Goal: Task Accomplishment & Management: Complete application form

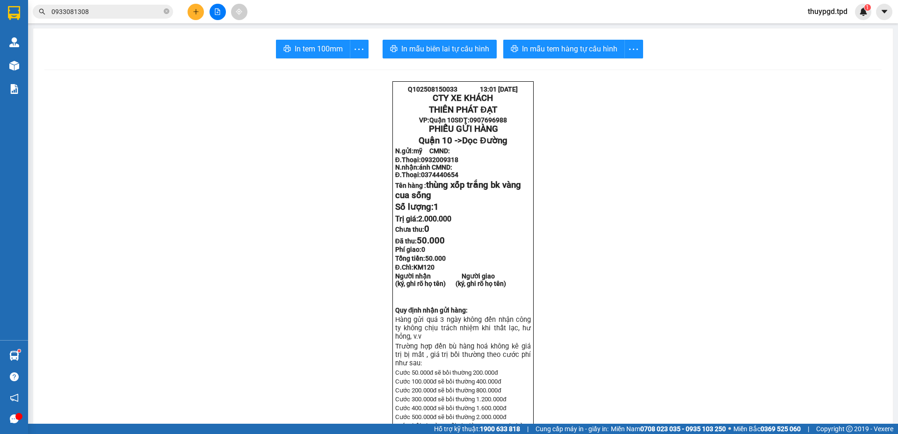
click at [202, 10] on button at bounding box center [195, 12] width 16 height 16
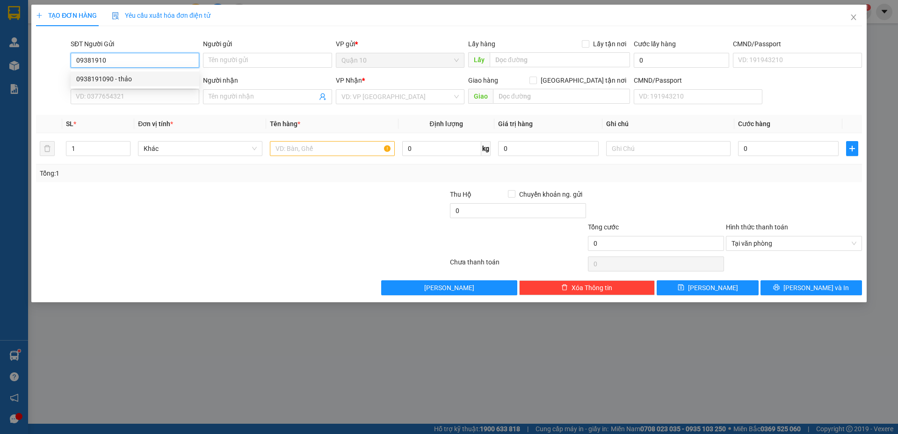
click at [135, 76] on div "0938191090 - thảo" at bounding box center [134, 79] width 117 height 10
type input "0938191090"
type input "thảo"
type input "272183461"
type input "0359959859"
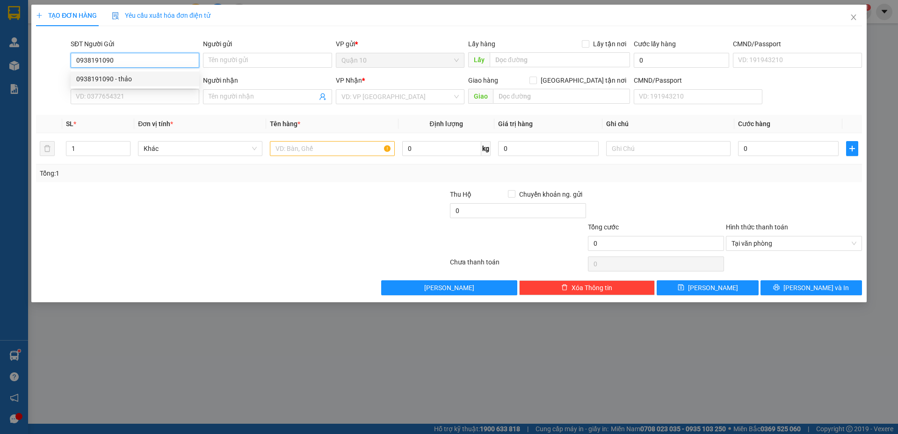
type input "KHOA LOAN"
type input "PHÚ TÚC"
type input "0938191090"
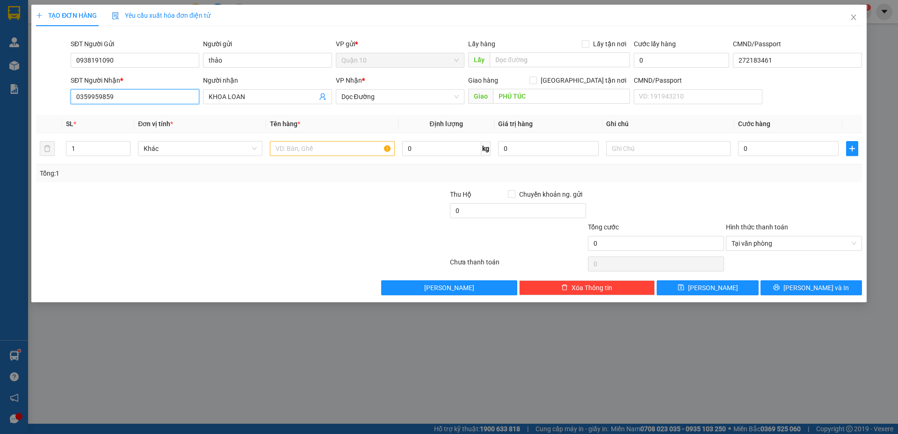
click at [130, 95] on input "0359959859" at bounding box center [135, 96] width 129 height 15
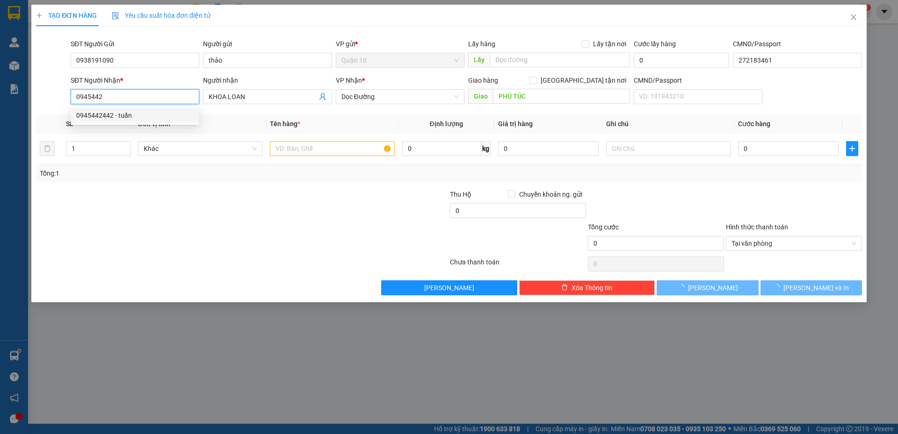
click at [114, 115] on div "0945442442 - tuấn" at bounding box center [134, 115] width 117 height 10
type input "0945442442"
type input "tuấn"
type input "[PERSON_NAME]"
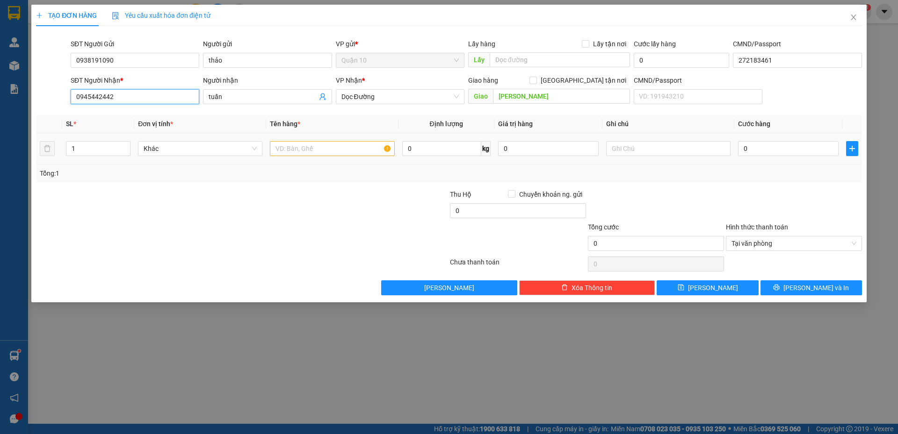
type input "0945442442"
click at [312, 138] on td at bounding box center [332, 148] width 132 height 31
click at [321, 149] on input "text" at bounding box center [332, 148] width 124 height 15
type input "HỘP GIẤY BK VÀNG"
type input "4"
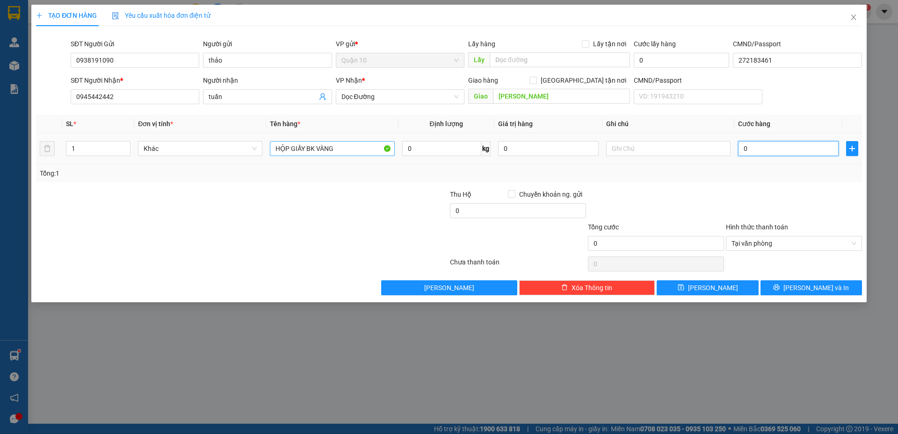
type input "4"
type input "40"
type input "40.000"
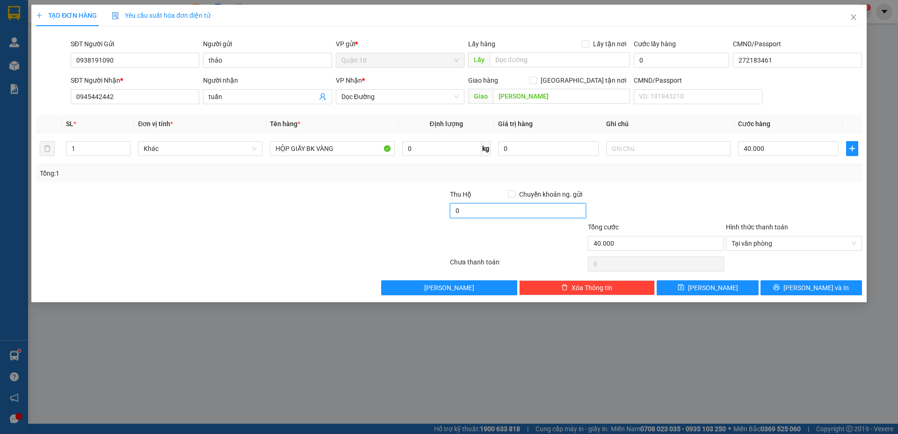
click at [475, 208] on input "0" at bounding box center [518, 210] width 136 height 15
type input "10.000"
drag, startPoint x: 531, startPoint y: 151, endPoint x: 176, endPoint y: 149, distance: 354.8
click at [475, 152] on tr "1 Khác HỘP GIẤY BK VÀNG 0 kg 0 40.000" at bounding box center [449, 148] width 826 height 31
type input "1.000.000"
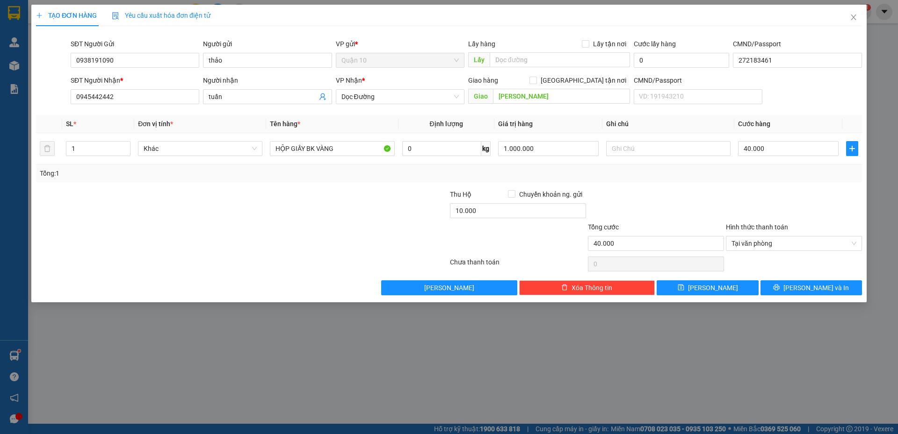
click at [770, 216] on div at bounding box center [794, 205] width 138 height 33
click at [830, 288] on button "[PERSON_NAME] và In" at bounding box center [810, 287] width 101 height 15
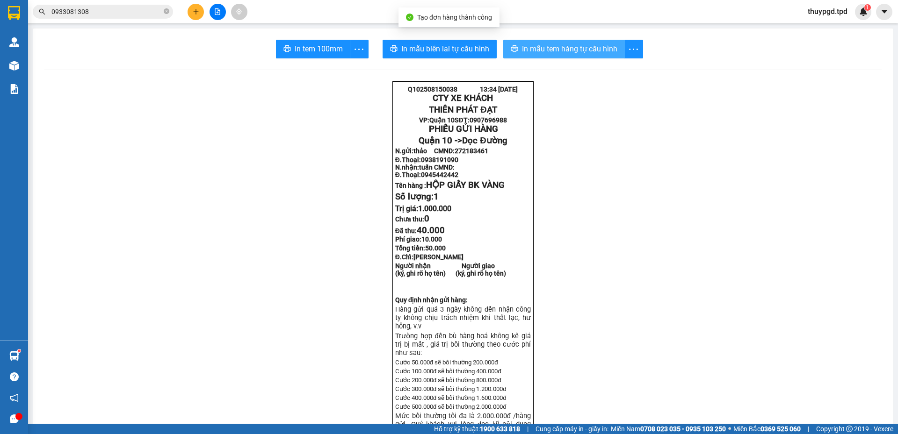
click at [543, 58] on button "In mẫu tem hàng tự cấu hình" at bounding box center [564, 49] width 122 height 19
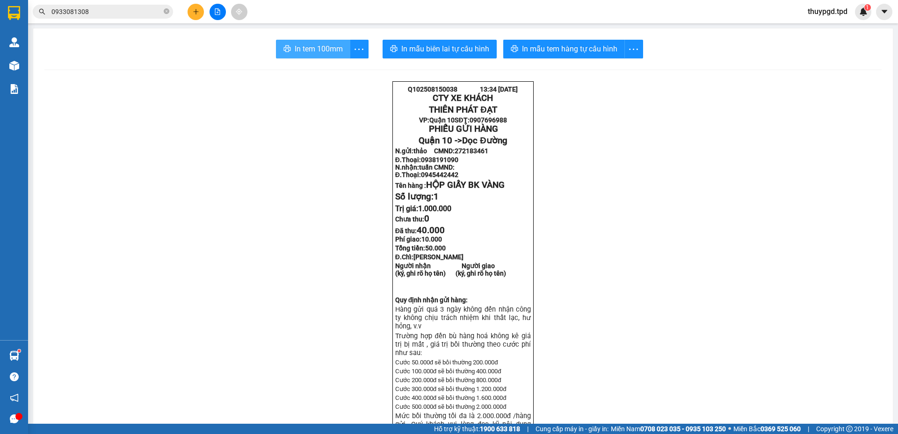
drag, startPoint x: 303, startPoint y: 65, endPoint x: 315, endPoint y: 57, distance: 13.5
click at [315, 57] on button "In tem 100mm" at bounding box center [313, 49] width 74 height 19
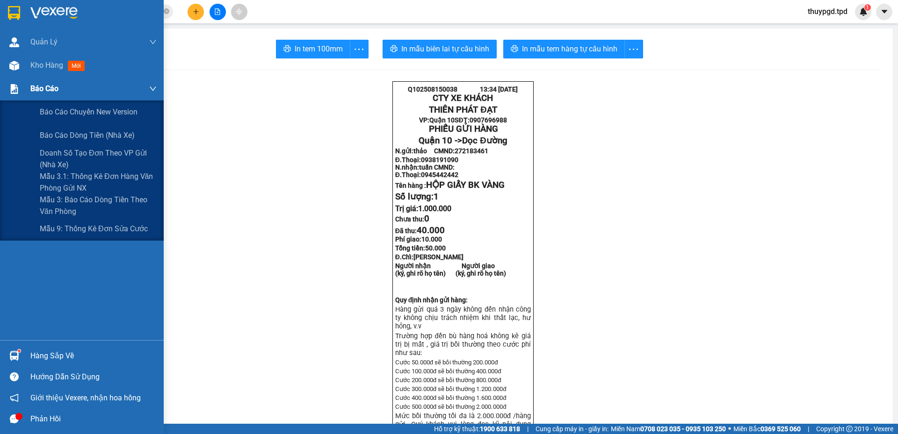
drag, startPoint x: 42, startPoint y: 94, endPoint x: 60, endPoint y: 81, distance: 22.1
click at [42, 94] on span "Báo cáo" at bounding box center [44, 89] width 28 height 12
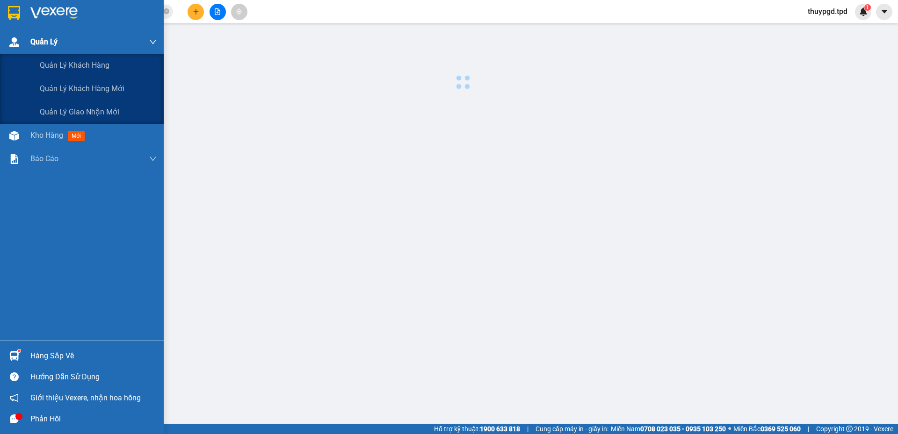
click at [80, 49] on div "Quản Lý" at bounding box center [93, 41] width 126 height 23
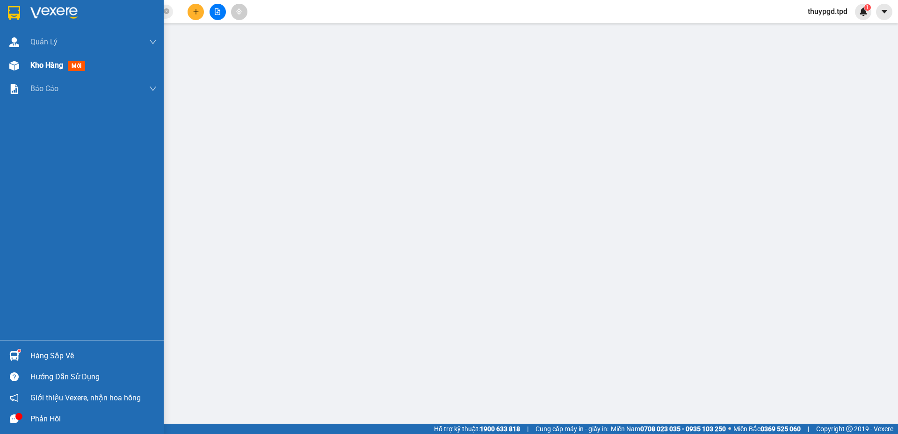
click at [60, 60] on div "Kho hàng mới" at bounding box center [59, 65] width 58 height 12
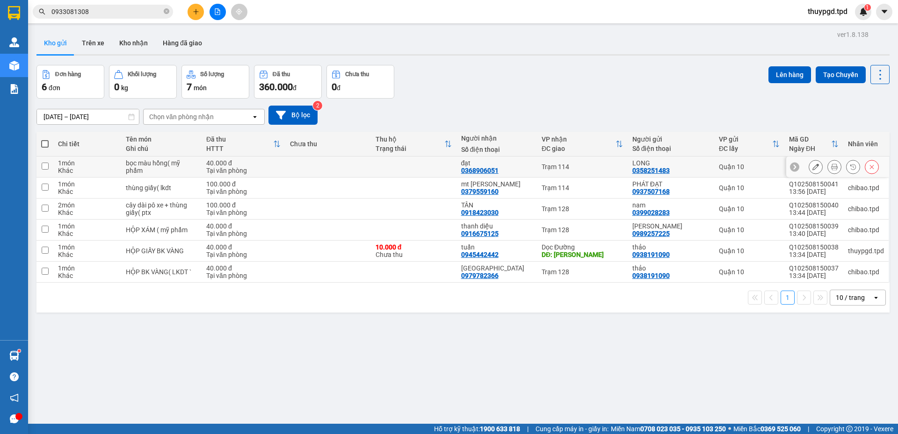
click at [827, 167] on button at bounding box center [833, 167] width 13 height 16
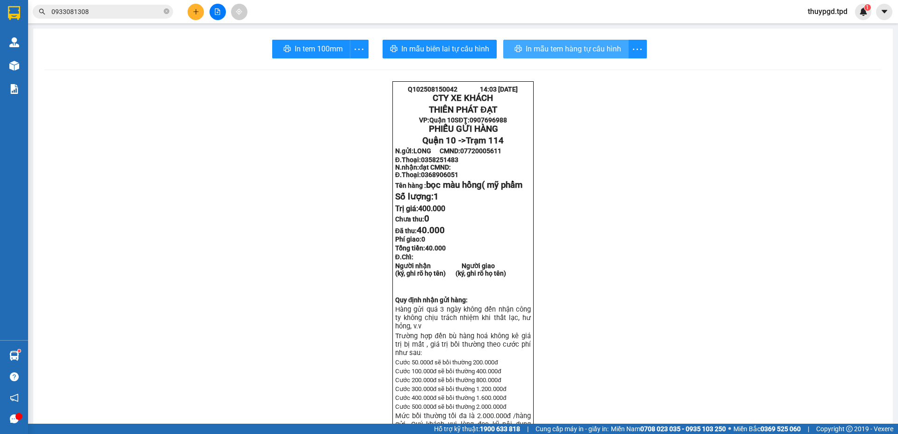
drag, startPoint x: 582, startPoint y: 48, endPoint x: 332, endPoint y: 143, distance: 267.5
click at [582, 48] on span "In mẫu tem hàng tự cấu hình" at bounding box center [572, 49] width 95 height 12
click at [79, 12] on input "0933081308" at bounding box center [106, 12] width 110 height 10
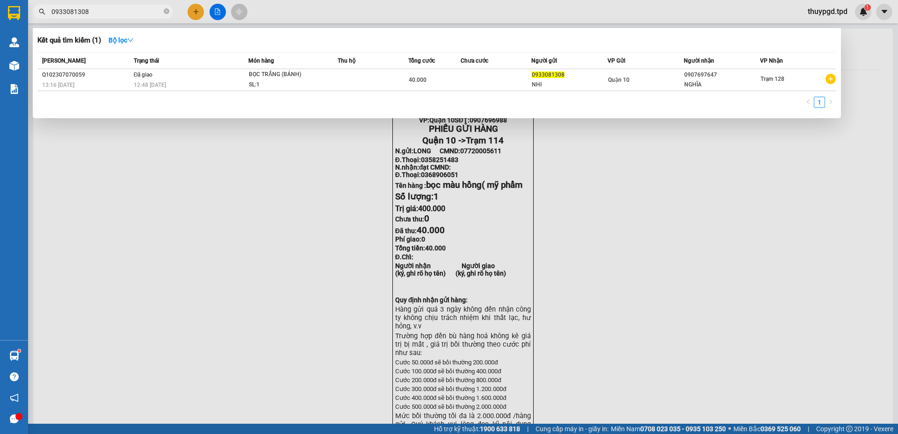
click at [80, 12] on input "0933081308" at bounding box center [106, 12] width 110 height 10
click at [94, 10] on input "0933081308" at bounding box center [106, 12] width 110 height 10
click at [94, 9] on input "0933081308" at bounding box center [106, 12] width 110 height 10
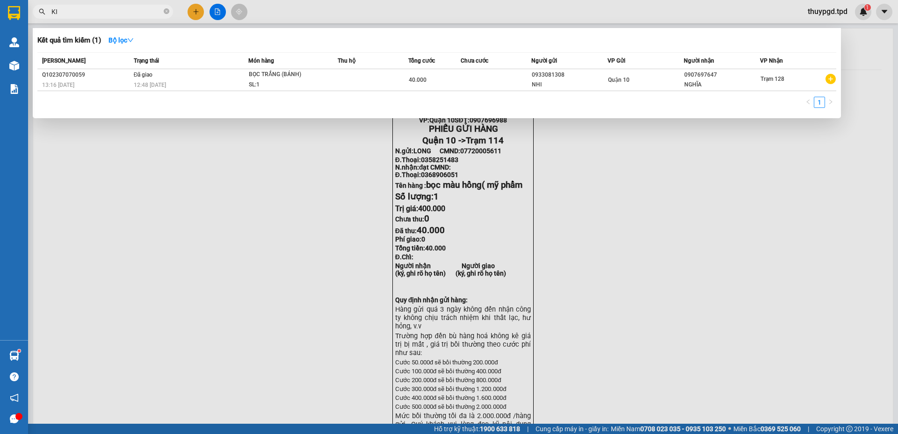
type input "K"
type input "H"
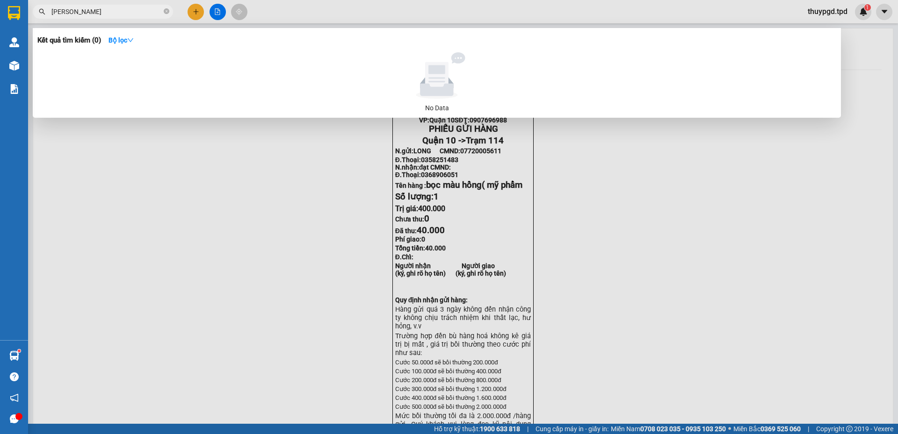
drag, startPoint x: 87, startPoint y: 9, endPoint x: 0, endPoint y: 30, distance: 89.6
click at [0, 30] on section "Kết quả tìm kiếm ( 0 ) Bộ lọc No Data KHOONGGF LINH thuypgd.tpd 1 Quản Lý Quản …" at bounding box center [449, 217] width 898 height 434
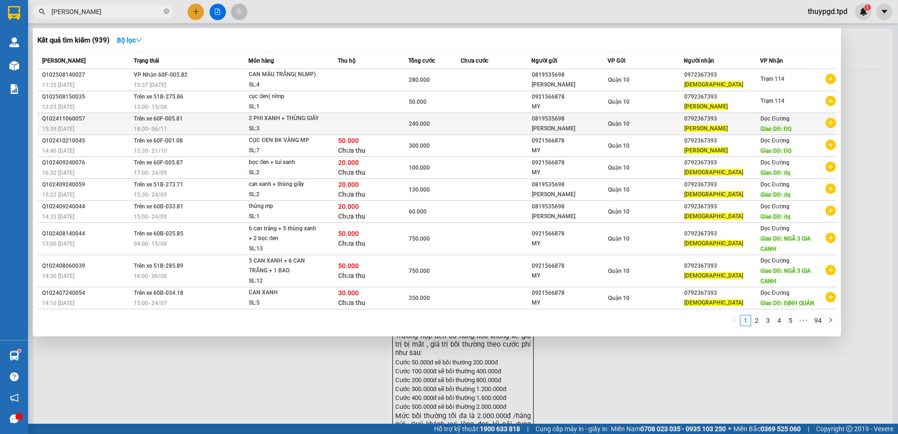
type input "[PERSON_NAME]"
copy tr "0819535698"
drag, startPoint x: 529, startPoint y: 123, endPoint x: 565, endPoint y: 122, distance: 35.5
click at [565, 122] on tr "Q102411060057 15:39 [DATE] Trên xe 60F-005.81 18:00 [DATE] 2 PHI XANH + THÙNG G…" at bounding box center [436, 124] width 798 height 22
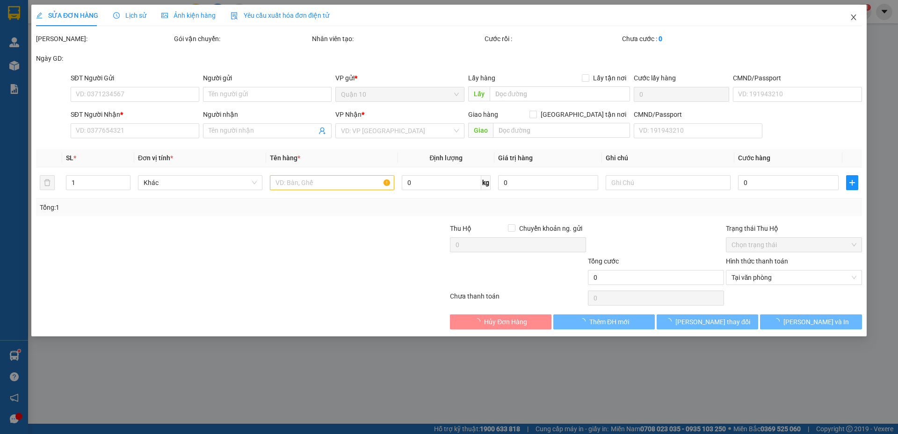
type input "0819535698"
type input "[PERSON_NAME]"
type input "0792367393"
type input "[PERSON_NAME]"
type input "ĐQ"
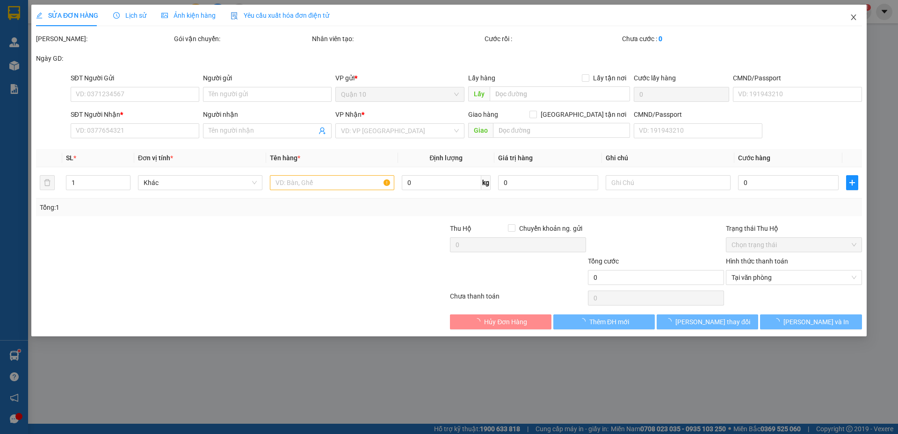
type input "240.000"
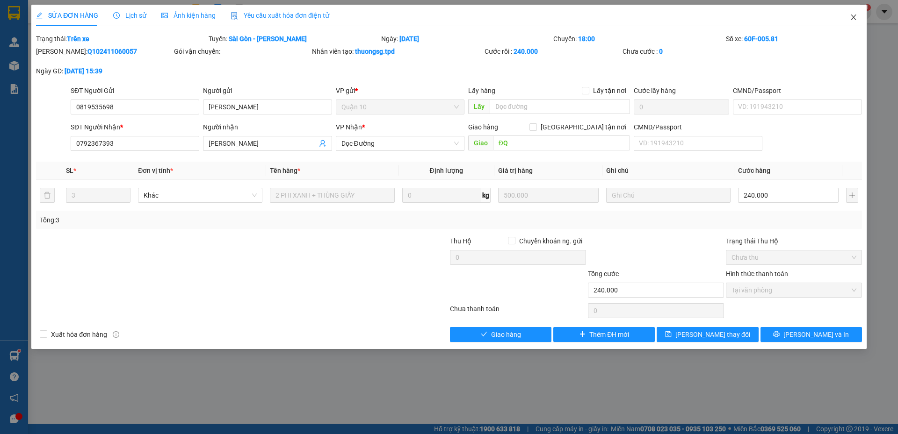
click at [855, 10] on span "Close" at bounding box center [853, 18] width 26 height 26
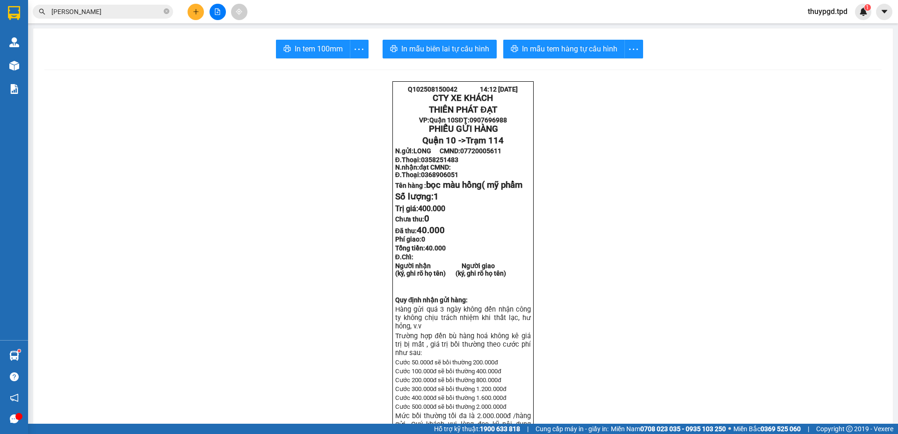
click at [191, 14] on button at bounding box center [195, 12] width 16 height 16
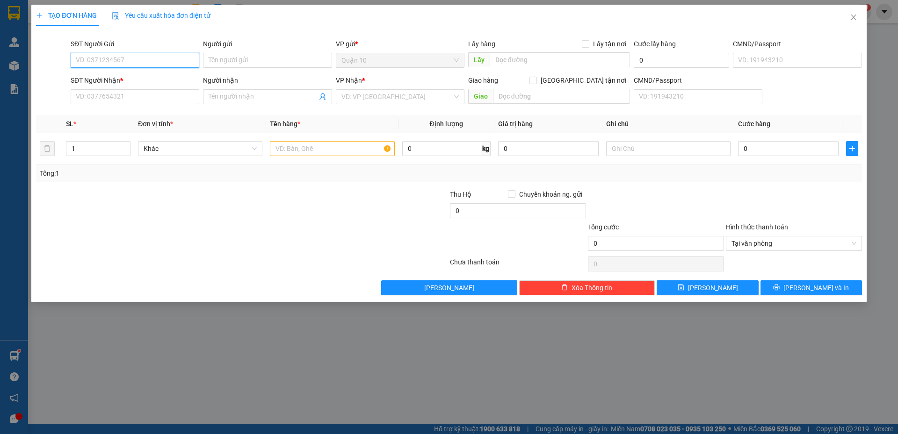
click at [86, 59] on input "SĐT Người Gửi" at bounding box center [135, 60] width 129 height 15
paste input "0819535698"
type input "0819535698"
click at [257, 65] on input "Người gửi" at bounding box center [267, 60] width 129 height 15
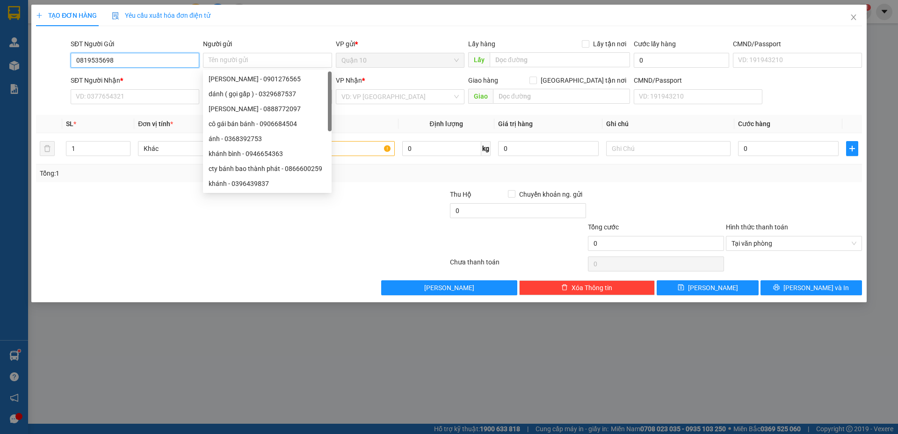
click at [136, 59] on input "0819535698" at bounding box center [135, 60] width 129 height 15
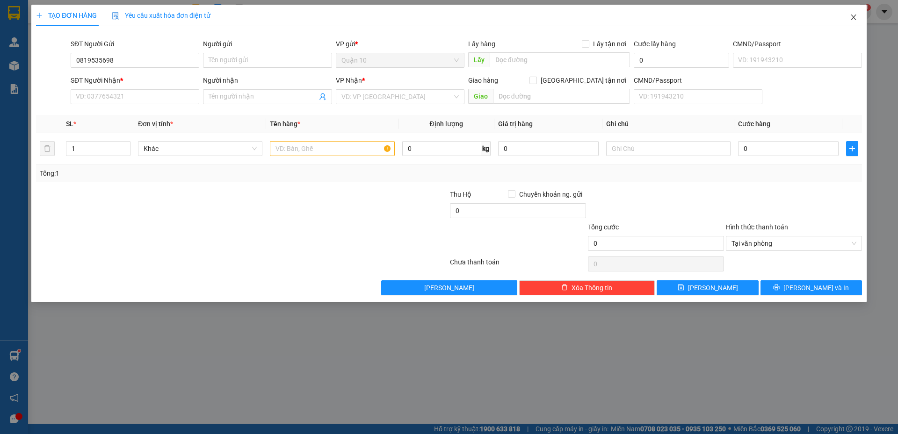
click at [855, 16] on icon "close" at bounding box center [852, 17] width 7 height 7
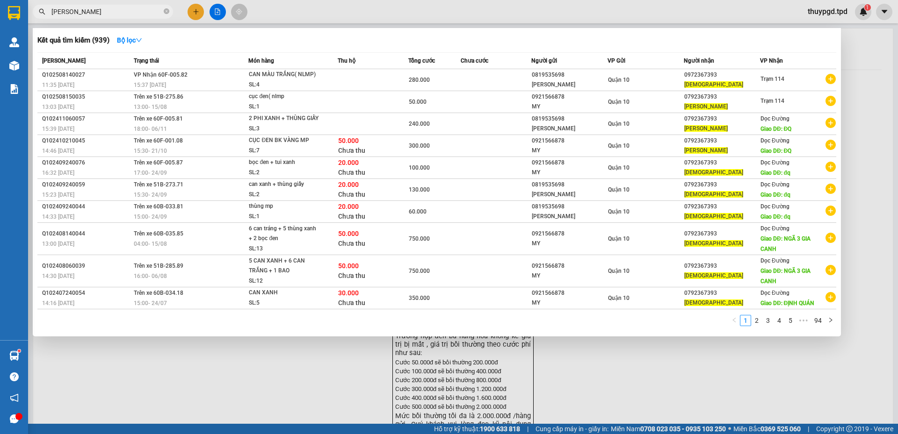
click at [108, 11] on input "[PERSON_NAME]" at bounding box center [106, 12] width 110 height 10
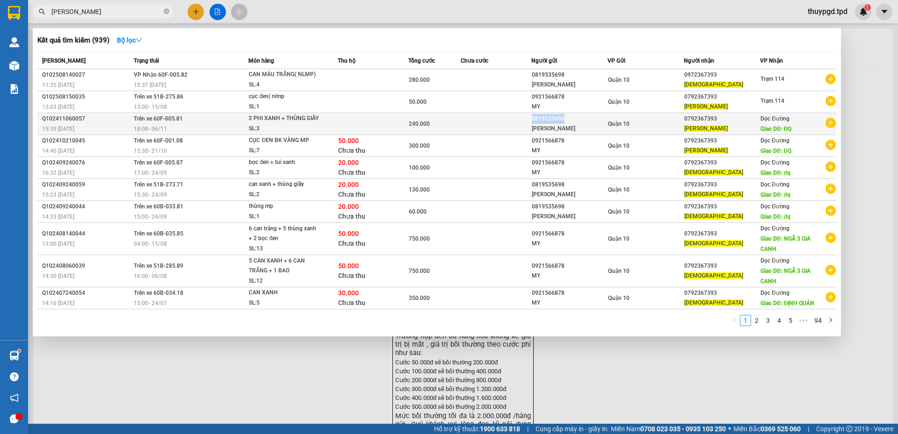
drag, startPoint x: 532, startPoint y: 125, endPoint x: 562, endPoint y: 123, distance: 30.0
click at [562, 123] on div "0819535698" at bounding box center [569, 119] width 75 height 10
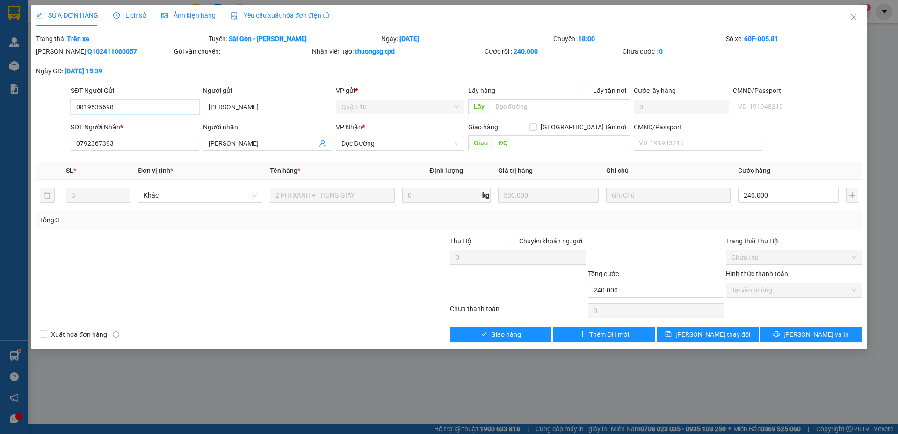
click at [150, 108] on input "0819535698" at bounding box center [135, 107] width 129 height 15
click at [853, 16] on icon "close" at bounding box center [852, 17] width 7 height 7
